Goal: Information Seeking & Learning: Understand process/instructions

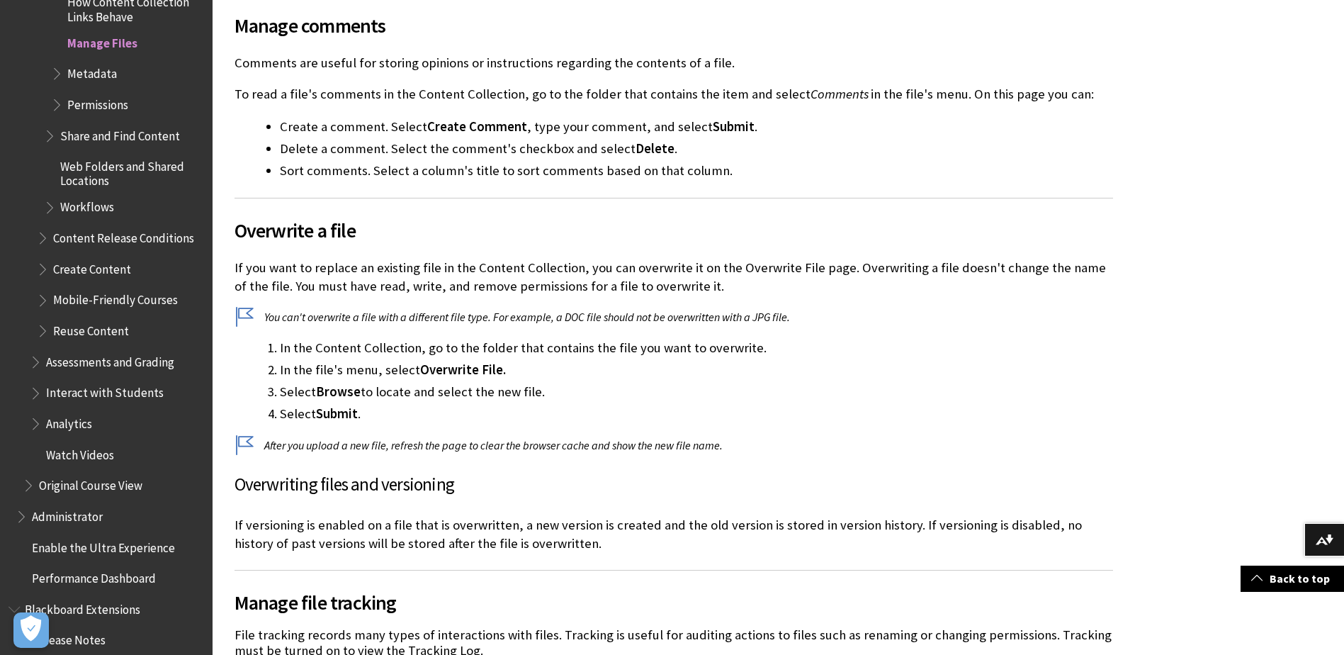
scroll to position [2055, 0]
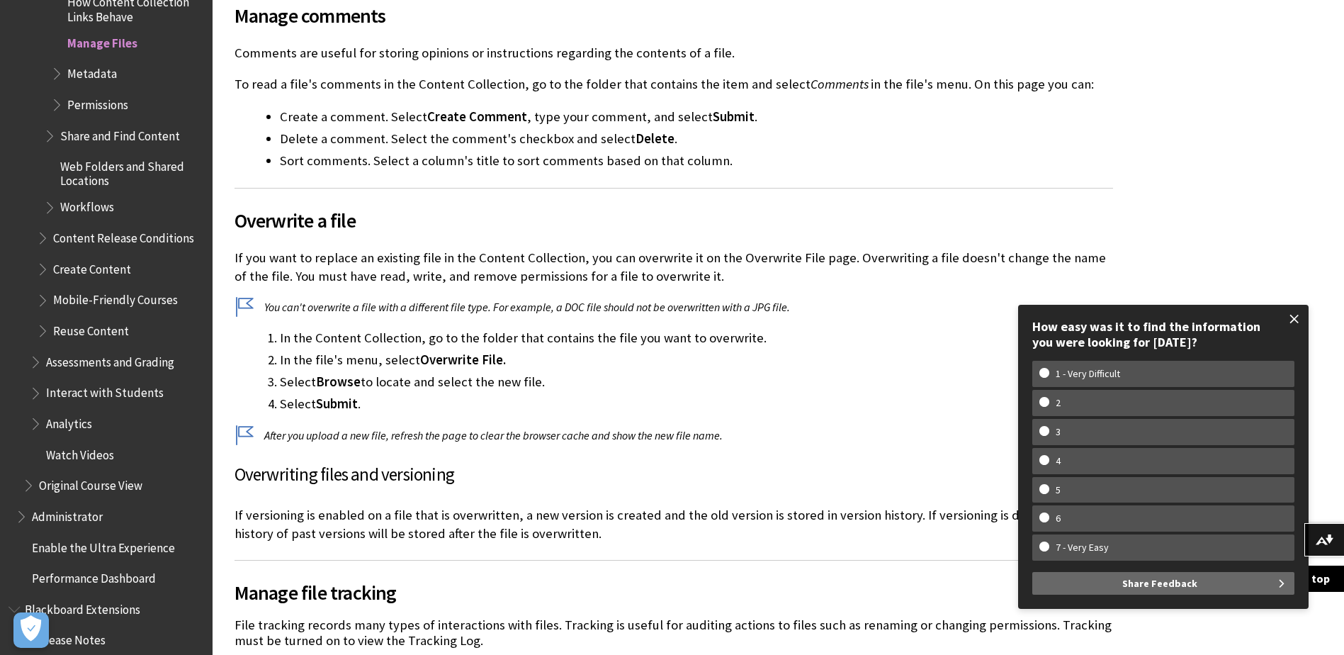
click at [1297, 319] on span at bounding box center [1295, 319] width 30 height 30
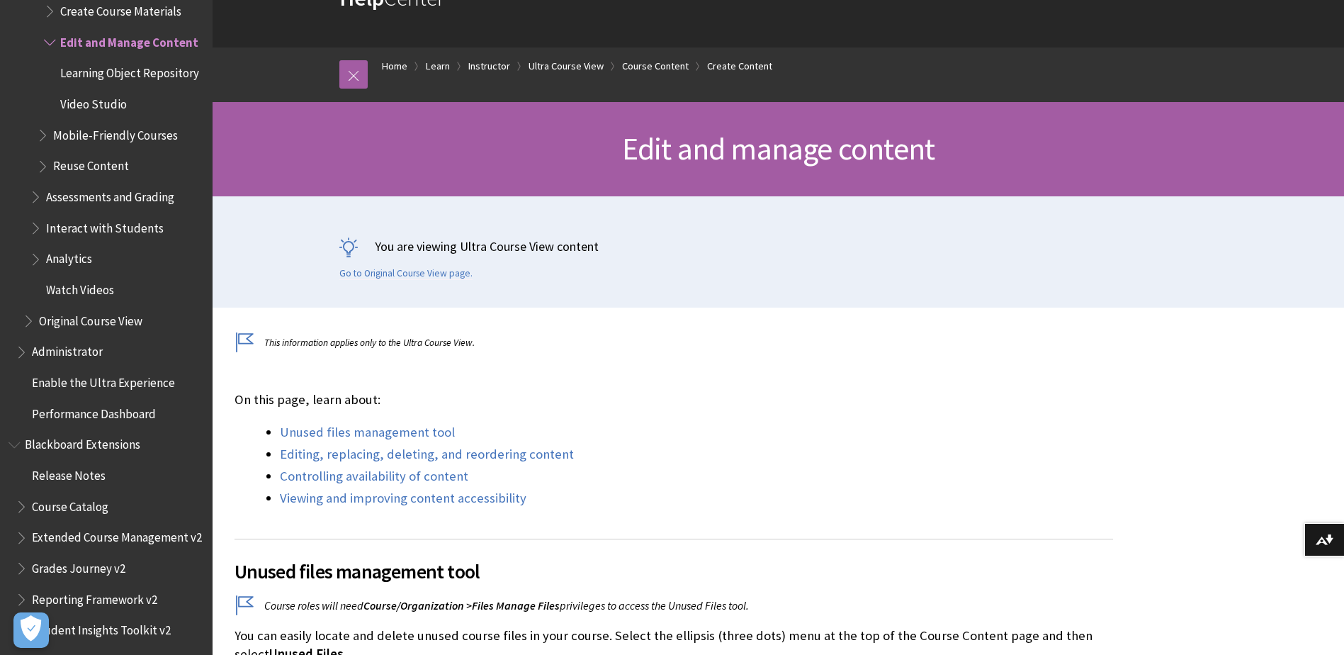
scroll to position [283, 0]
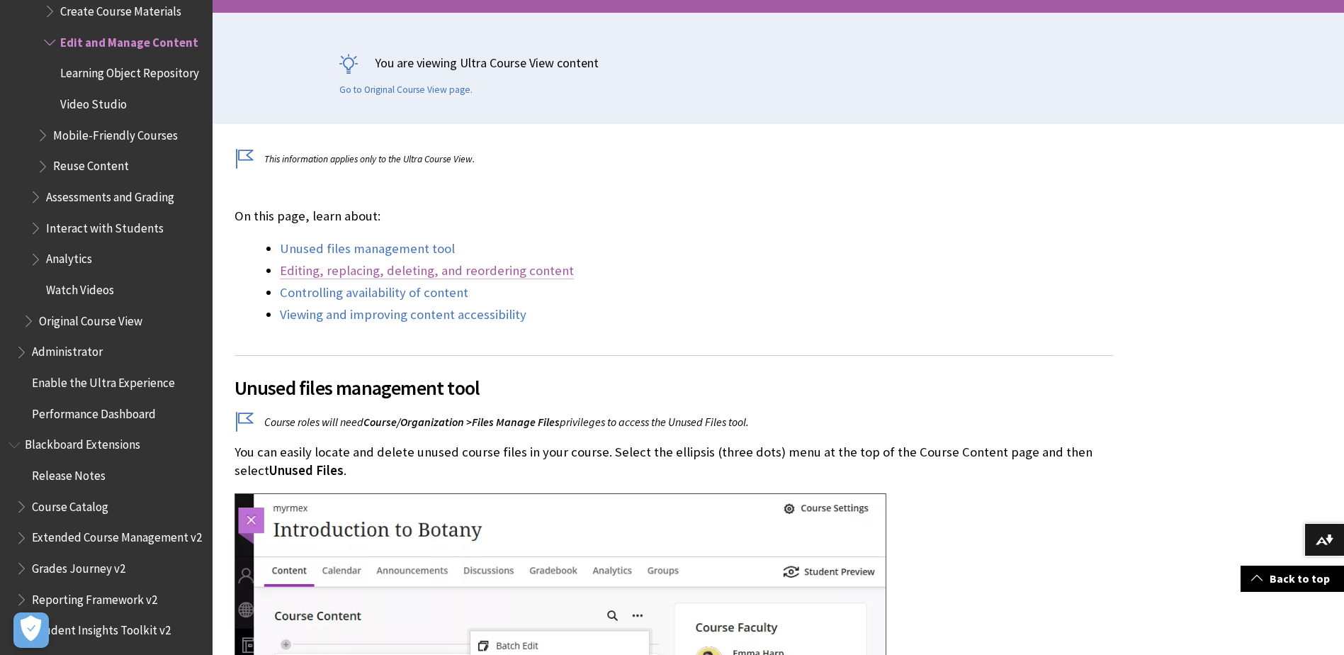
click at [395, 271] on link "Editing, replacing, deleting, and reordering content" at bounding box center [427, 270] width 294 height 17
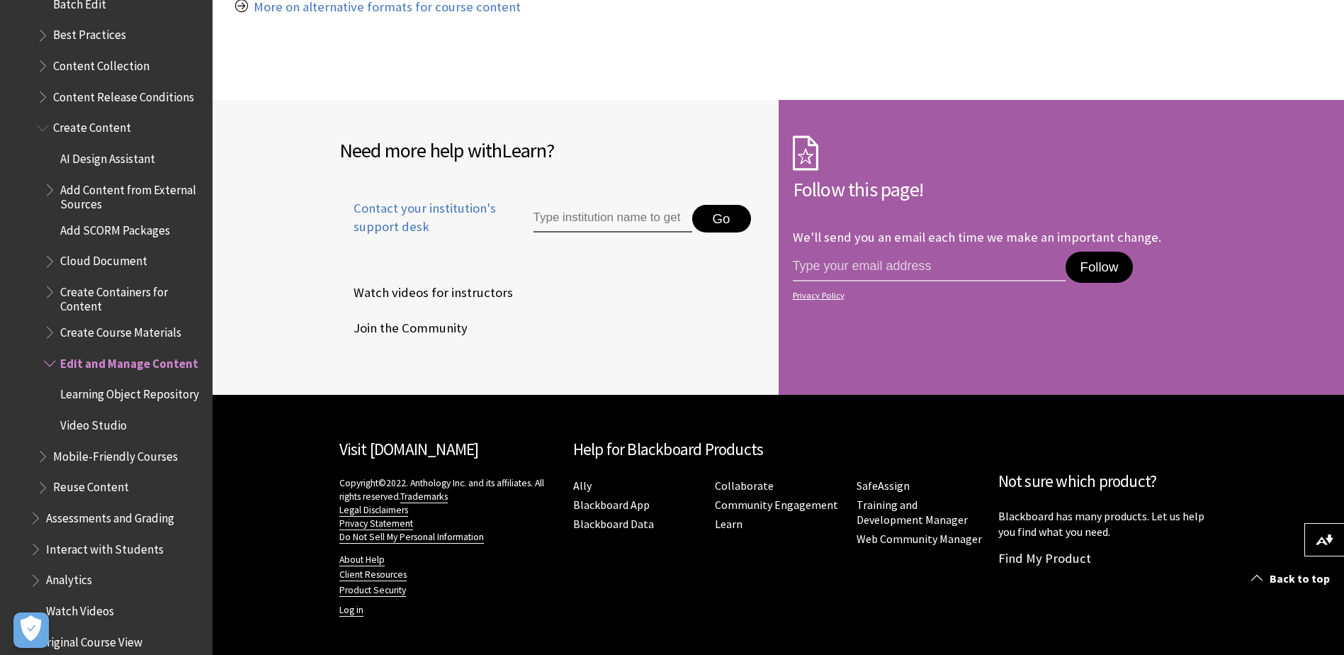
scroll to position [2008, 0]
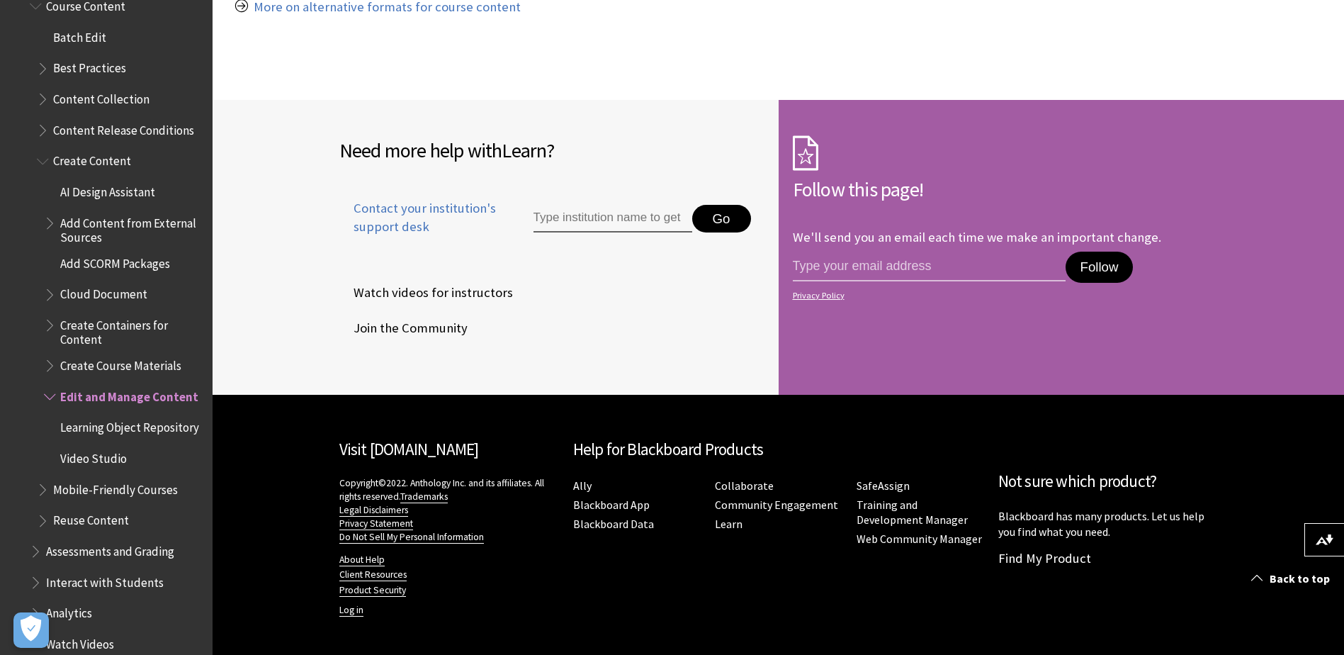
click at [45, 89] on span "Book outline for Blackboard Learn Help" at bounding box center [44, 96] width 15 height 18
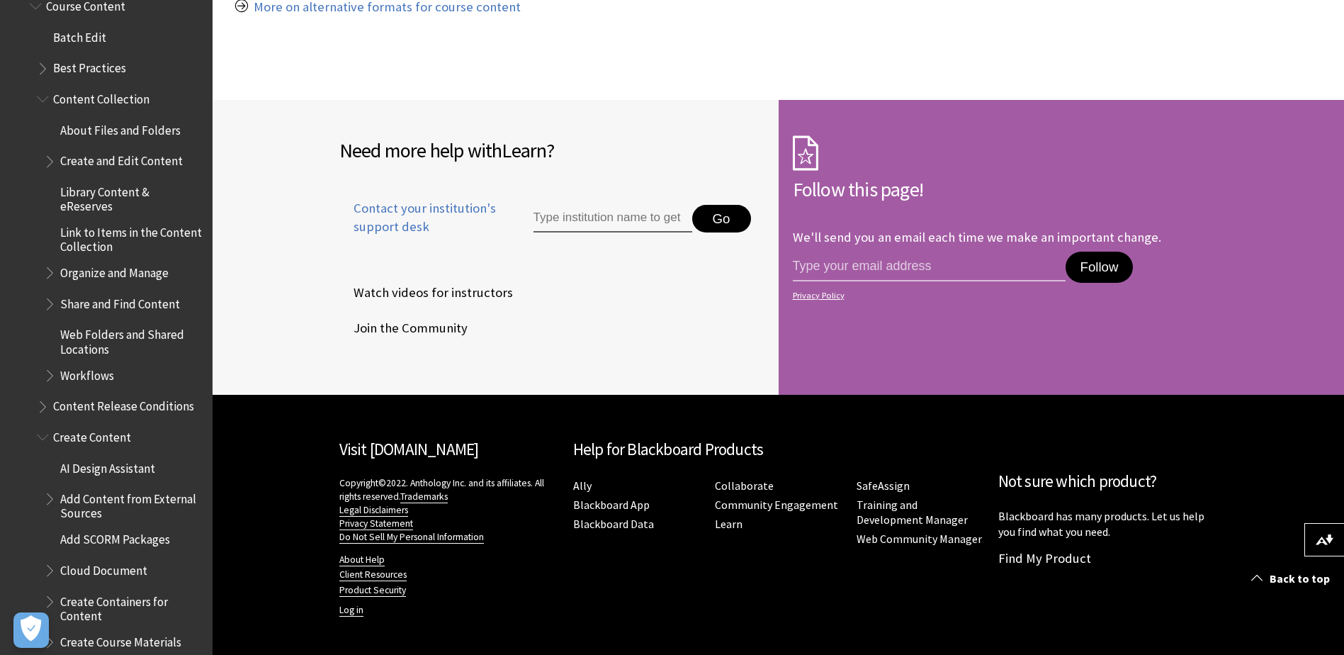
click at [113, 225] on span "Link to Items in the Content Collection" at bounding box center [131, 236] width 142 height 33
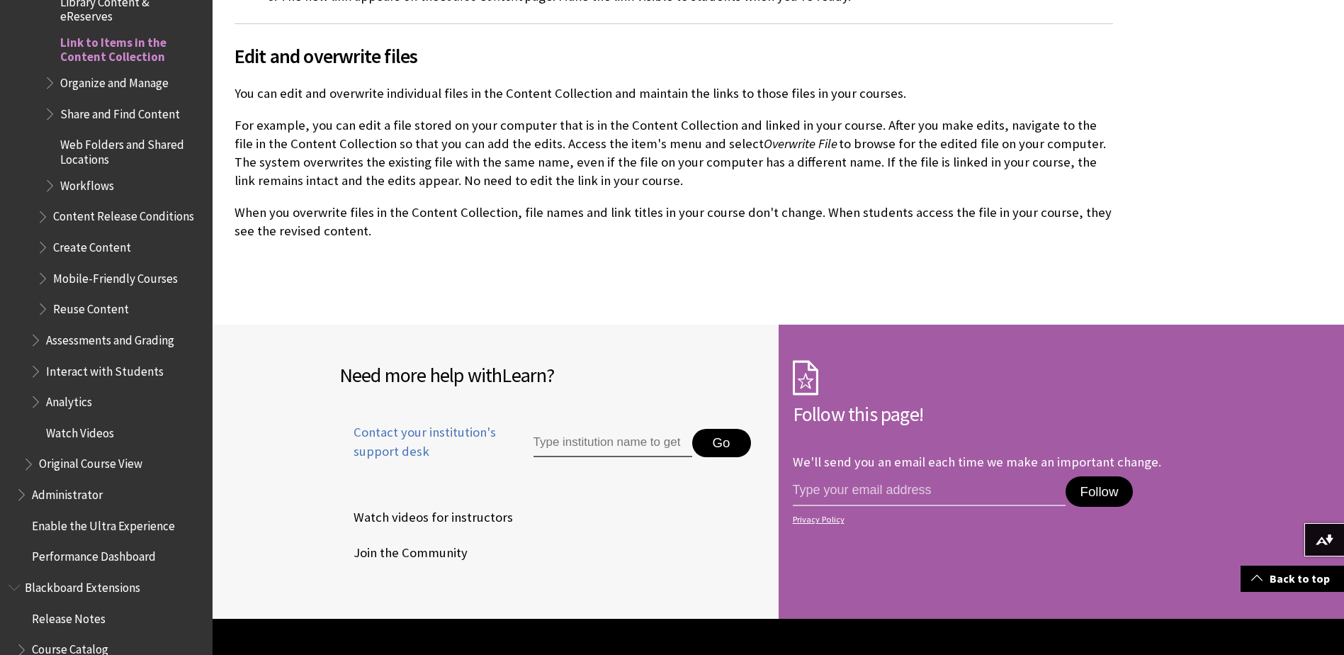
scroll to position [3188, 0]
